Goal: Task Accomplishment & Management: Manage account settings

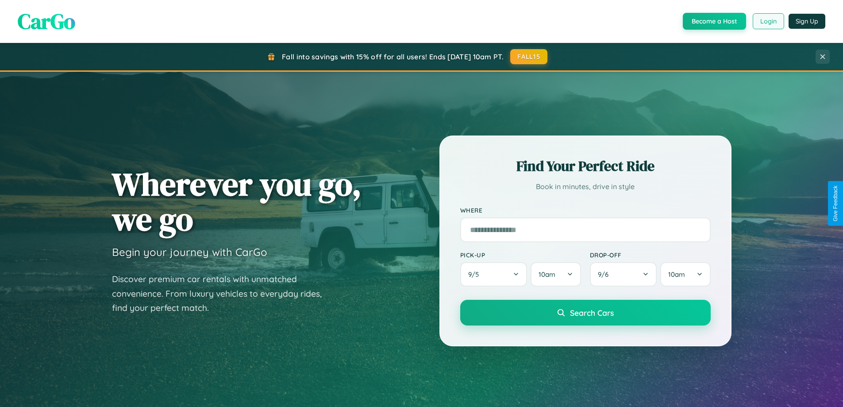
click at [768, 21] on button "Login" at bounding box center [768, 21] width 31 height 16
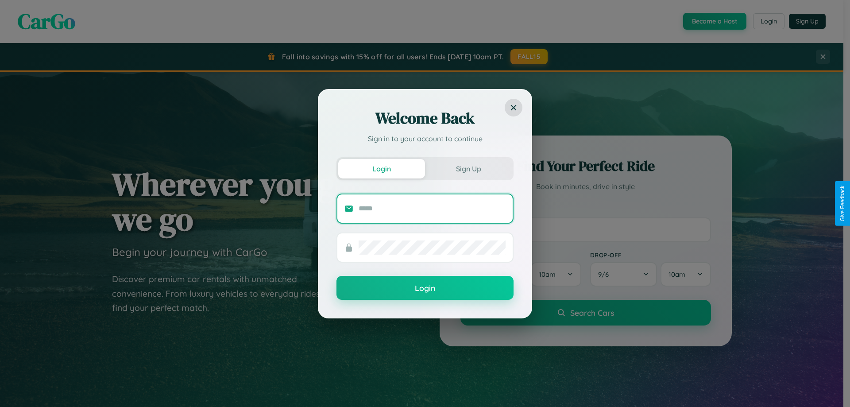
click at [432, 208] on input "text" at bounding box center [431, 208] width 147 height 14
type input "**********"
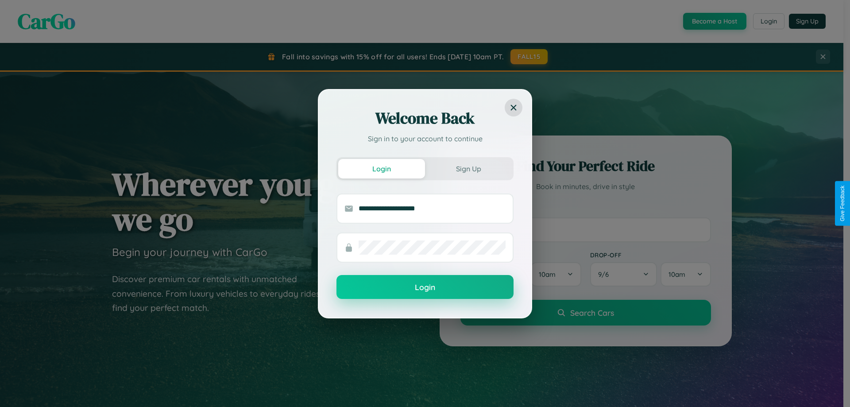
click at [425, 287] on button "Login" at bounding box center [424, 287] width 177 height 24
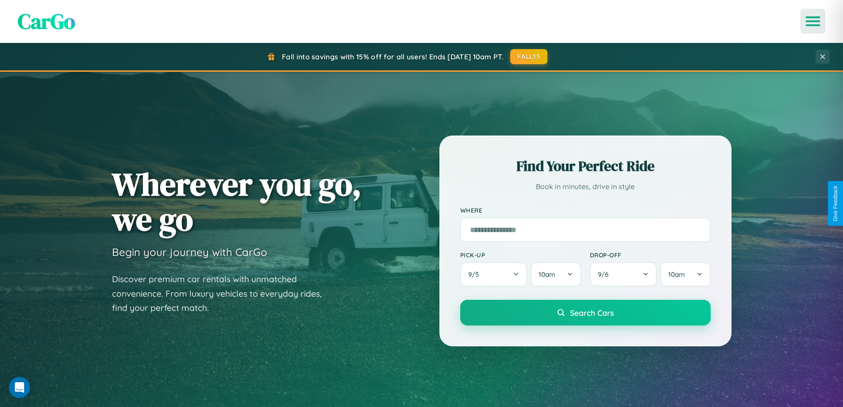
click at [813, 21] on icon "Open menu" at bounding box center [813, 21] width 13 height 8
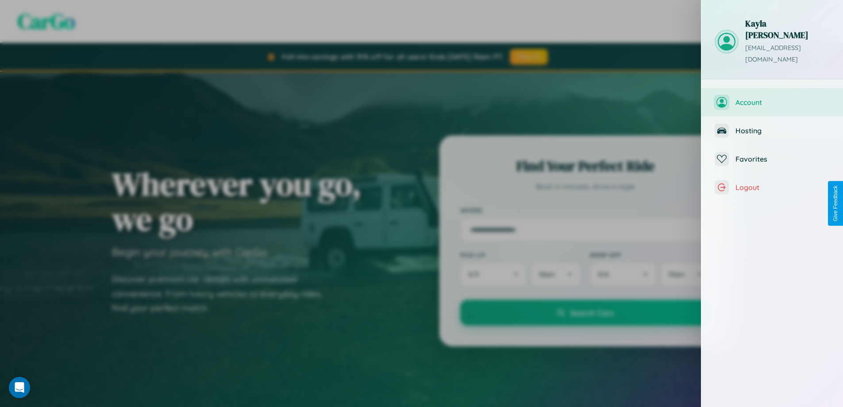
click at [772, 98] on span "Account" at bounding box center [782, 102] width 94 height 9
